Goal: Check status: Check status

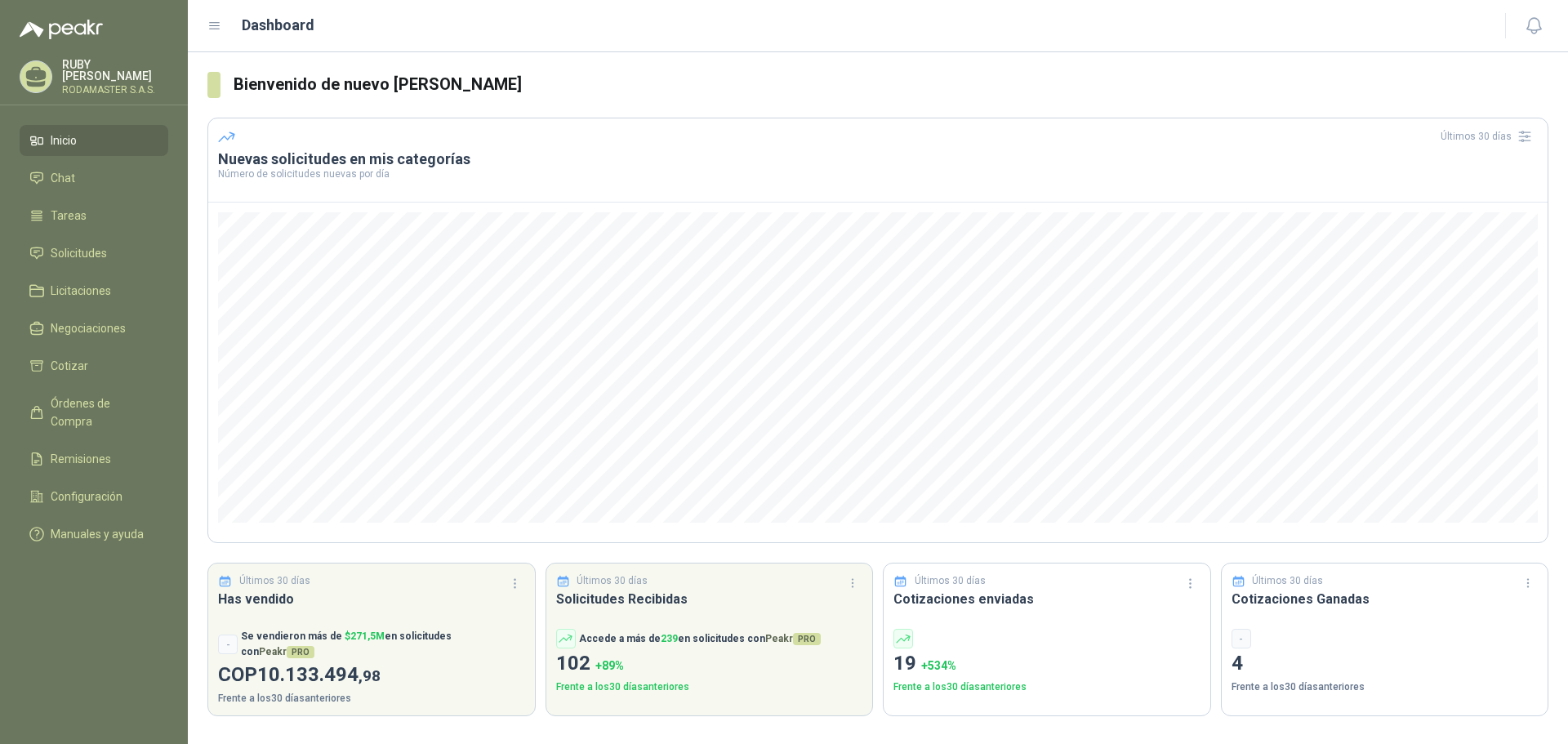
click at [129, 143] on li "Inicio" at bounding box center [94, 140] width 129 height 18
click at [112, 258] on li "Solicitudes" at bounding box center [94, 253] width 129 height 18
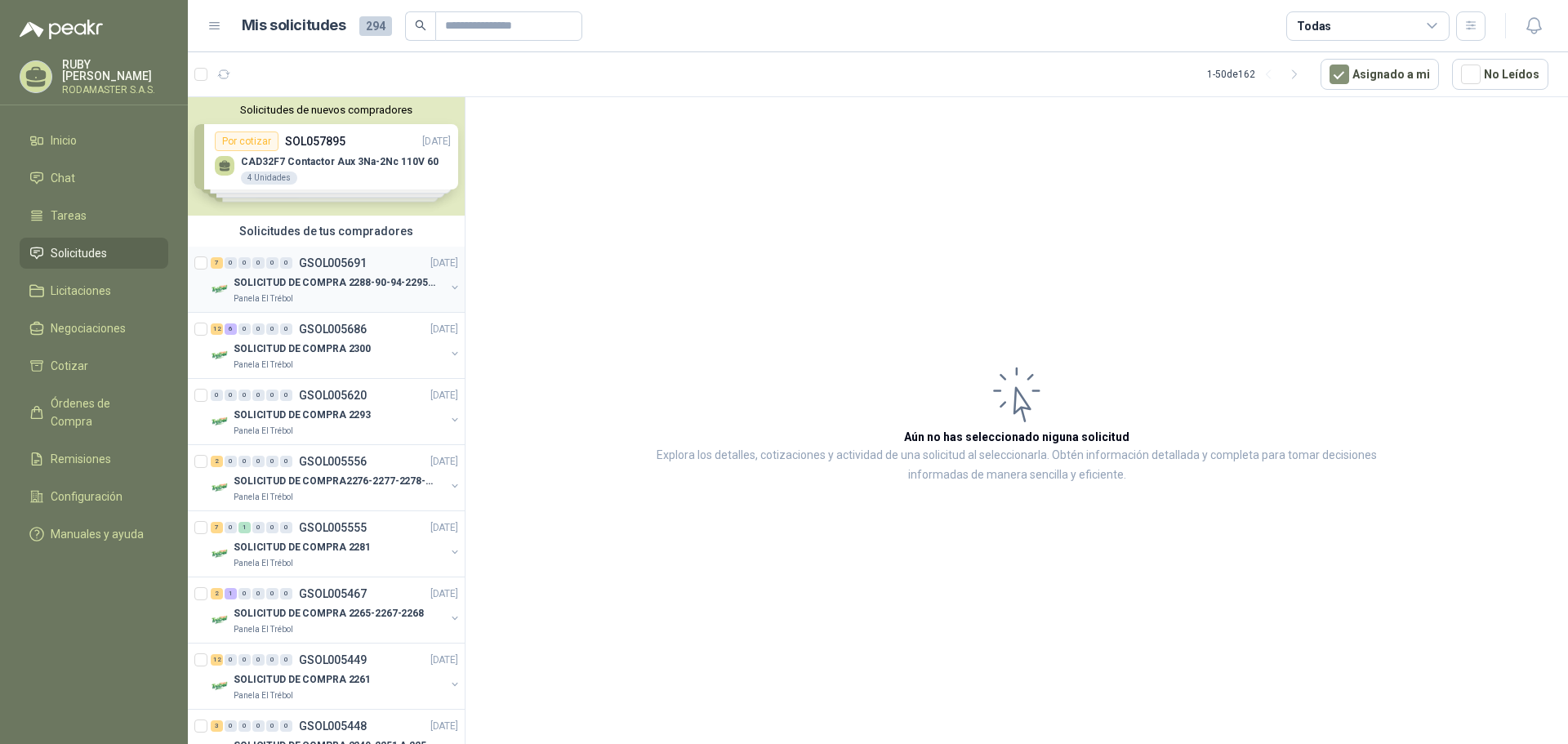
click at [275, 281] on p "SOLICITUD DE COMPRA 2288-90-94-2295-96-2301-02-04" at bounding box center [335, 283] width 204 height 16
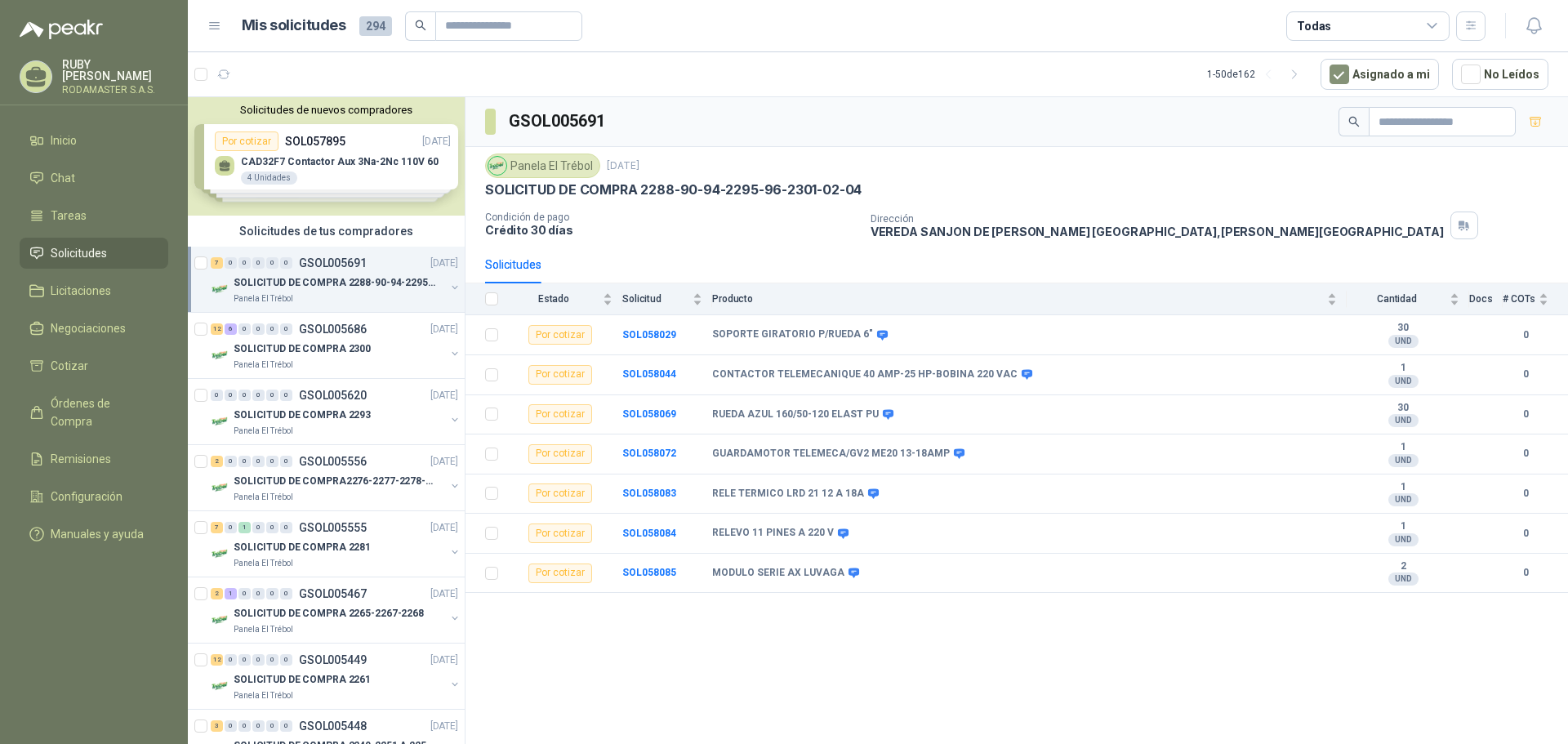
click at [93, 254] on span "Solicitudes" at bounding box center [79, 253] width 56 height 18
